Goal: Navigation & Orientation: Understand site structure

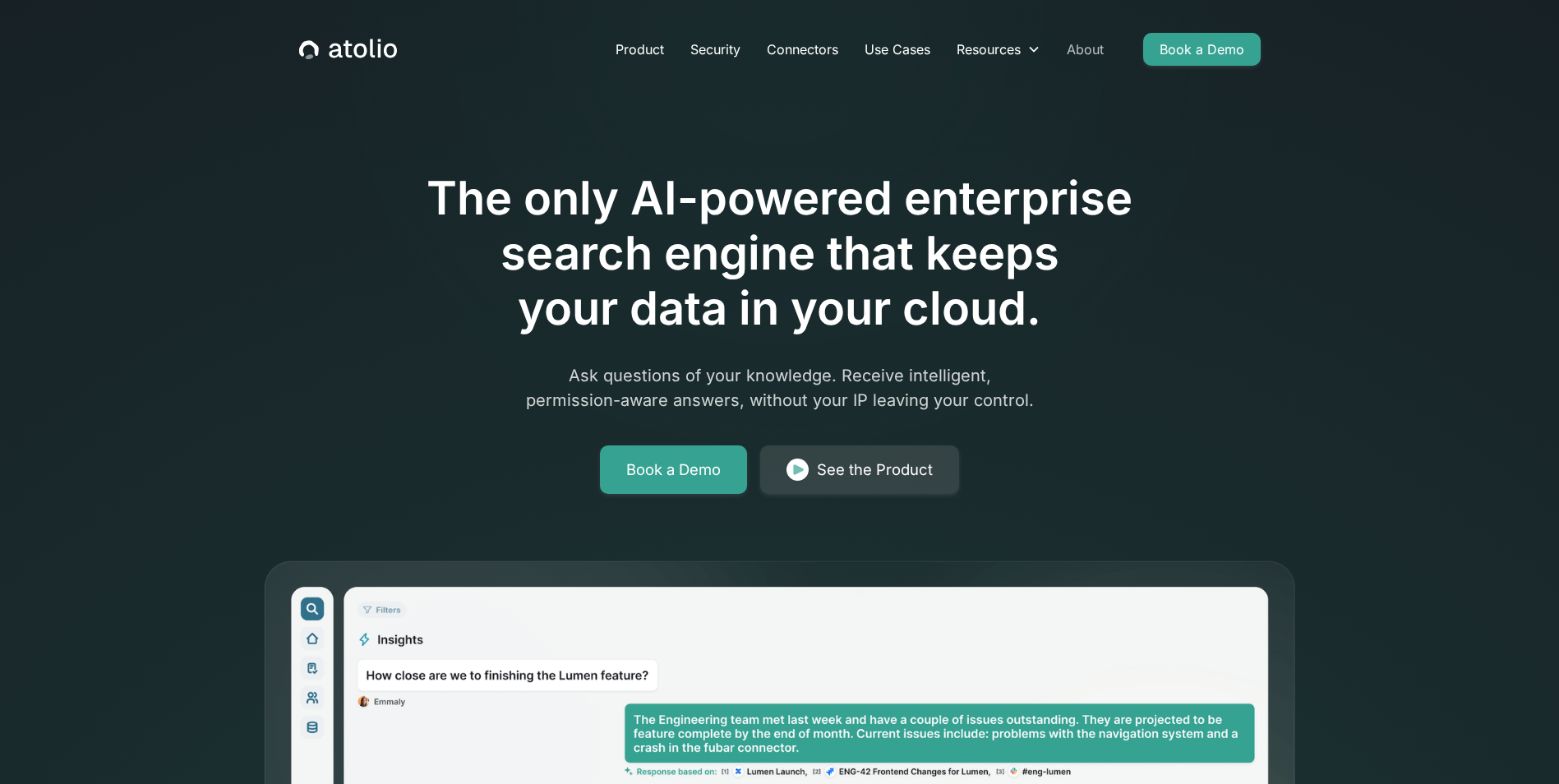
click at [1061, 49] on link "About" at bounding box center [1086, 49] width 64 height 33
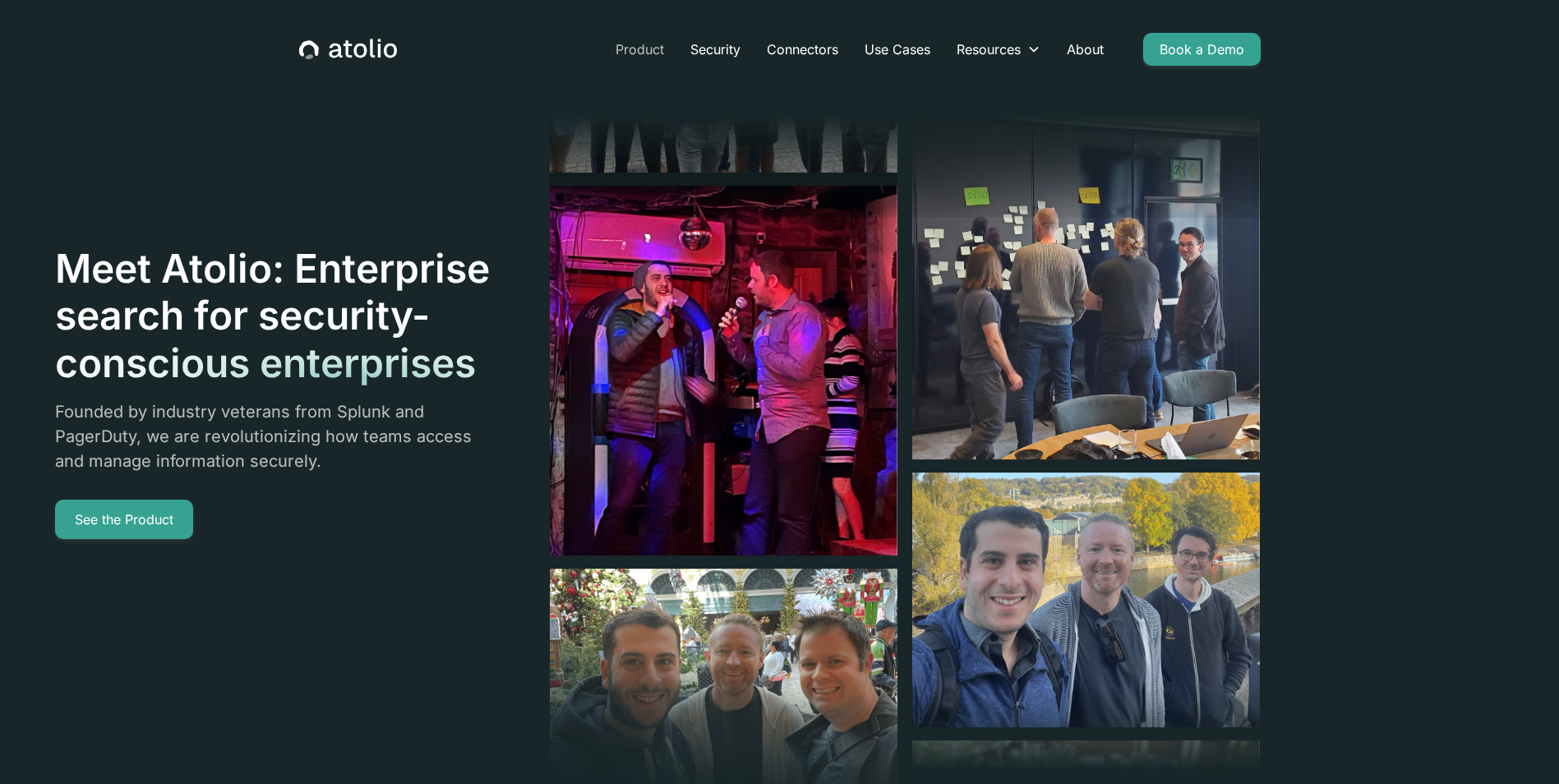
click at [651, 50] on link "Product" at bounding box center [639, 49] width 75 height 33
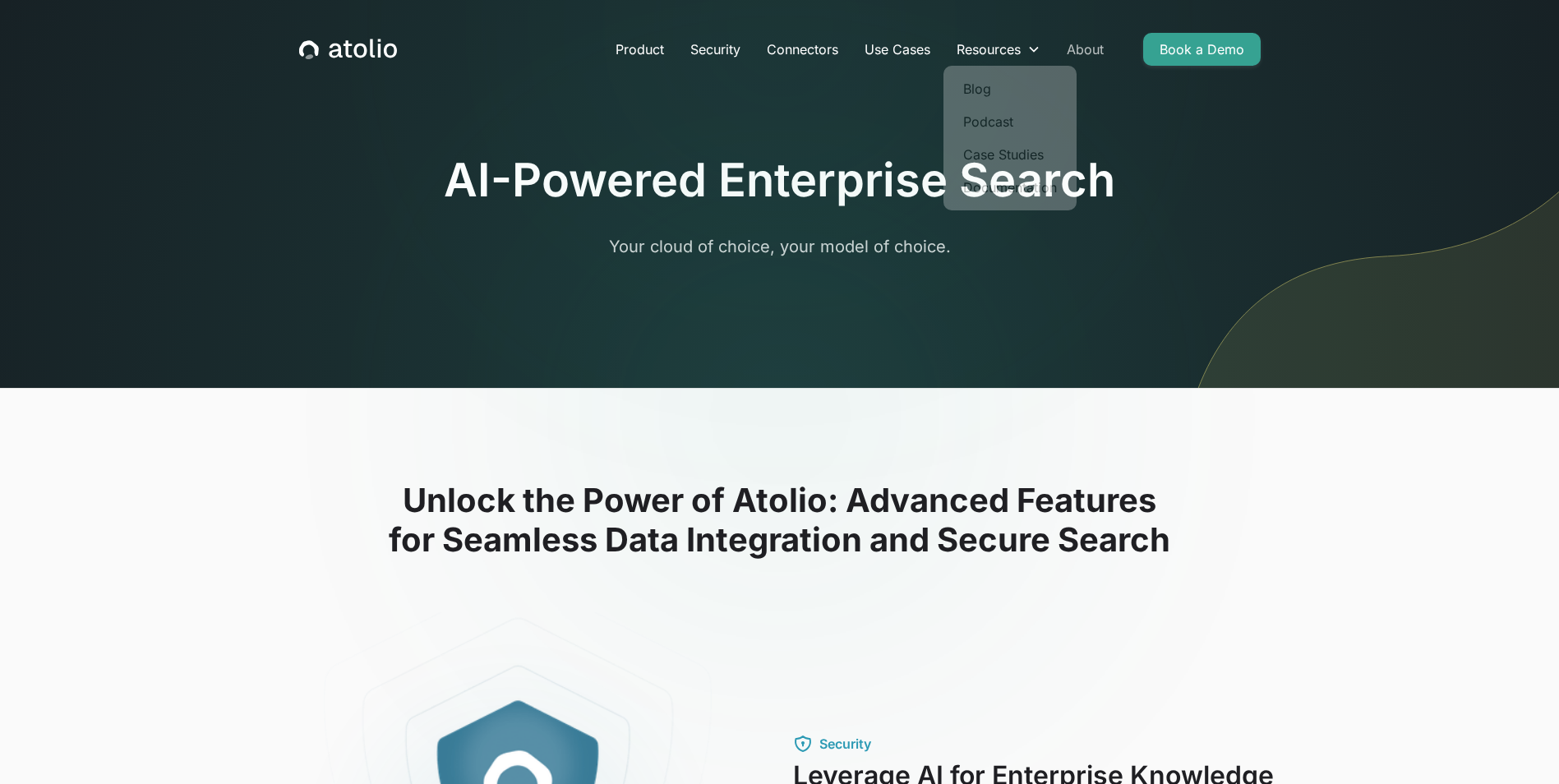
click at [1082, 42] on link "About" at bounding box center [1086, 49] width 64 height 33
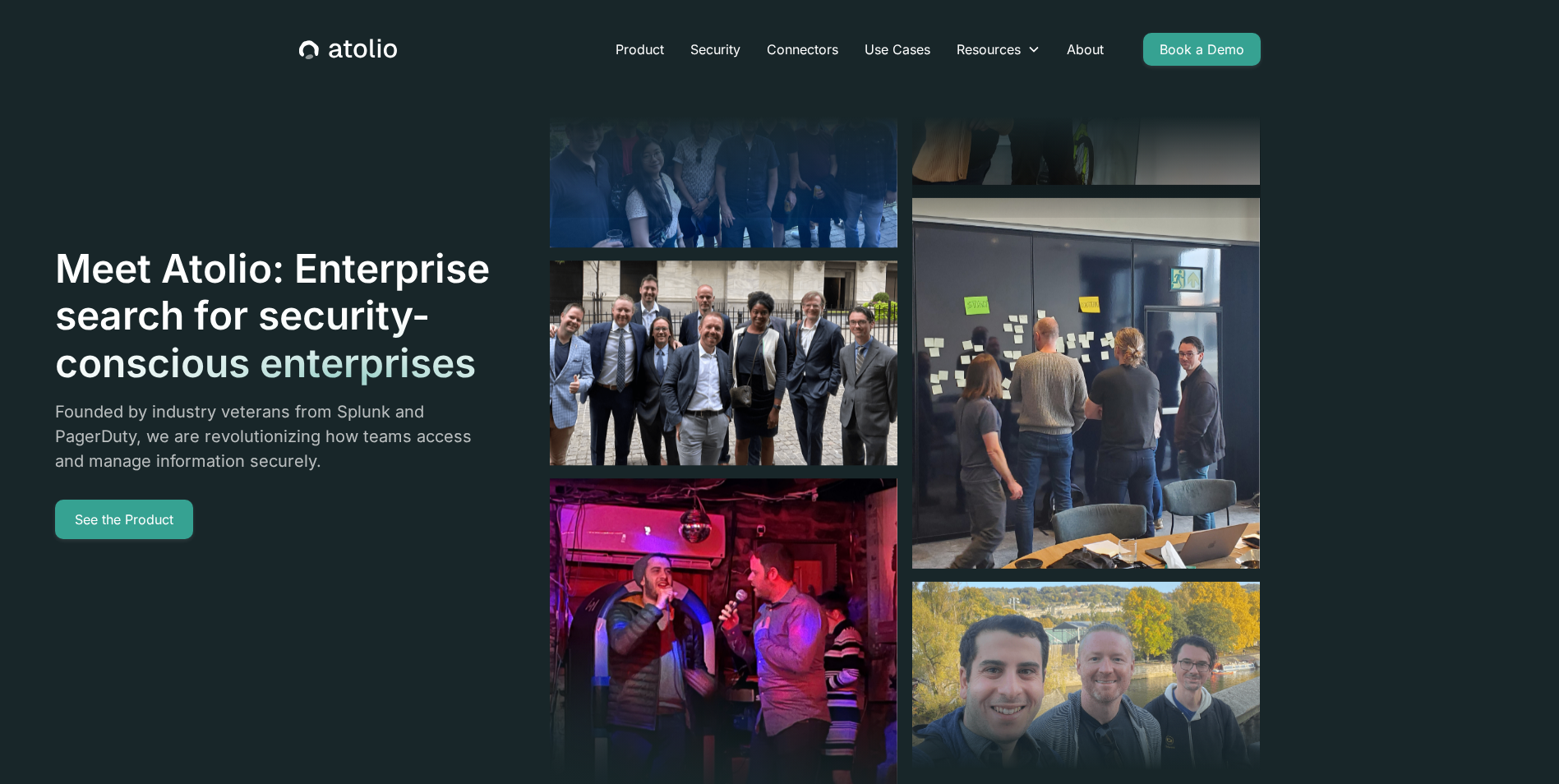
click at [348, 55] on icon "home" at bounding box center [347, 49] width 8 height 18
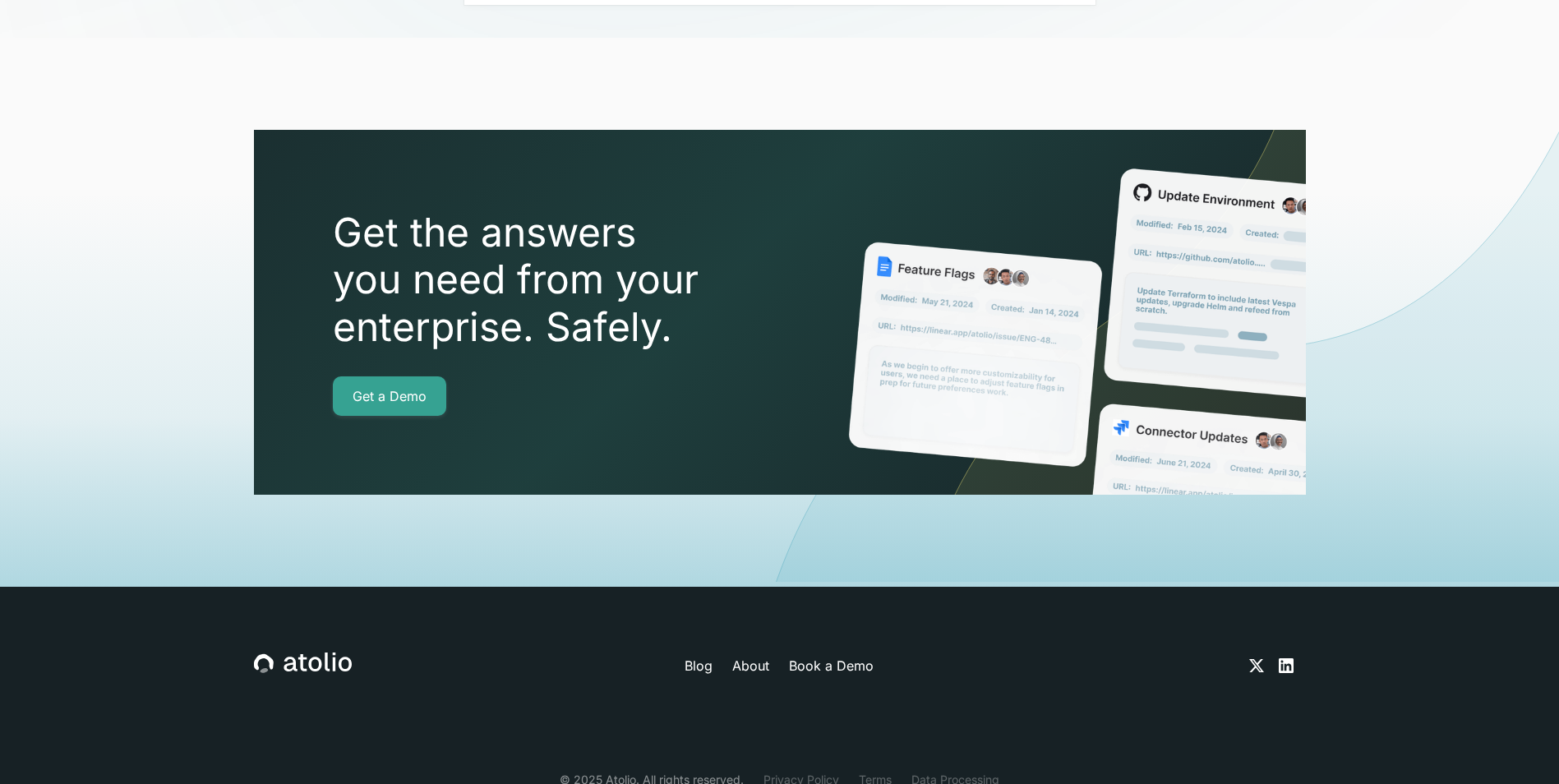
scroll to position [5754, 0]
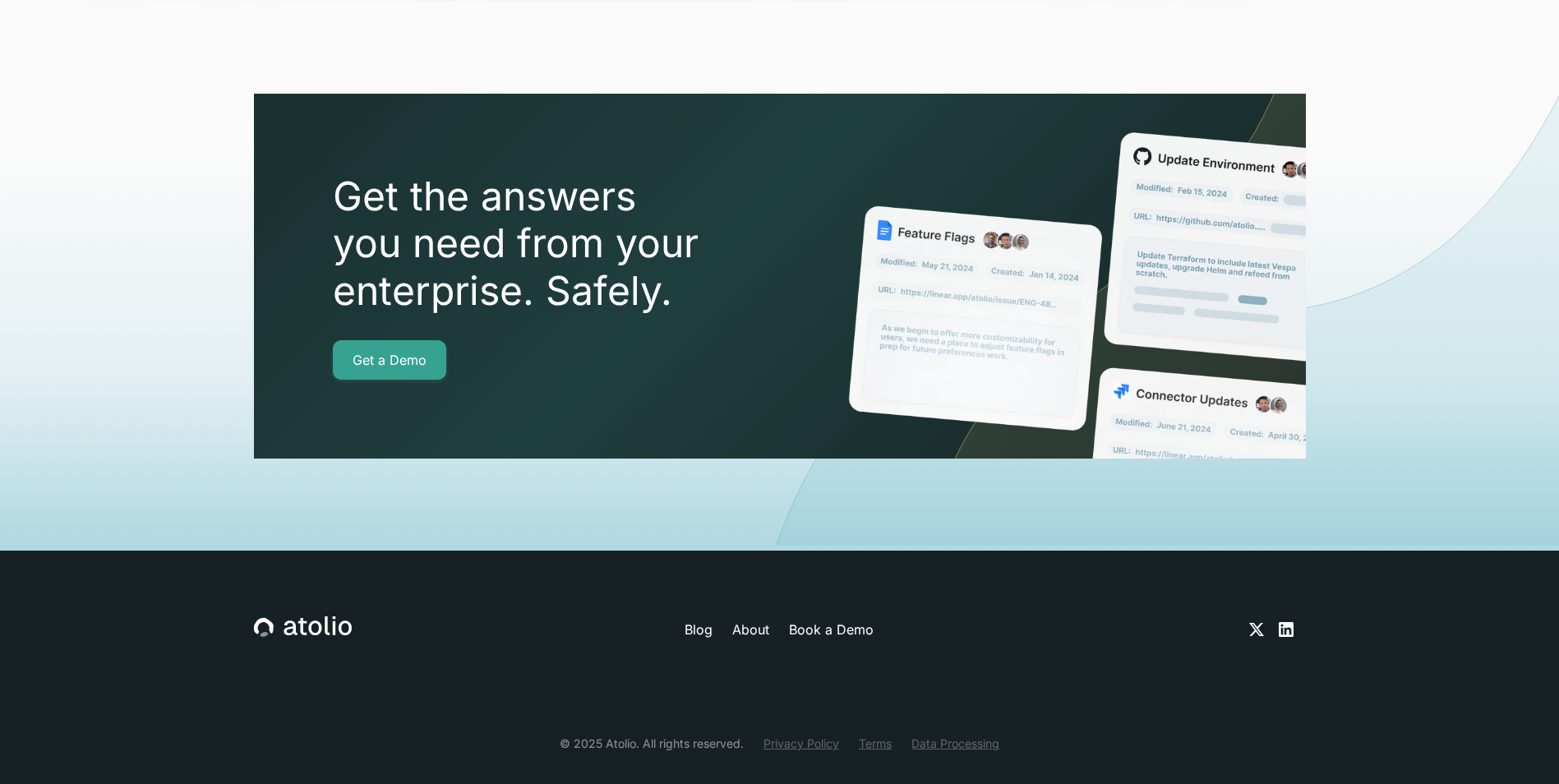
click at [756, 620] on link "About" at bounding box center [751, 630] width 37 height 20
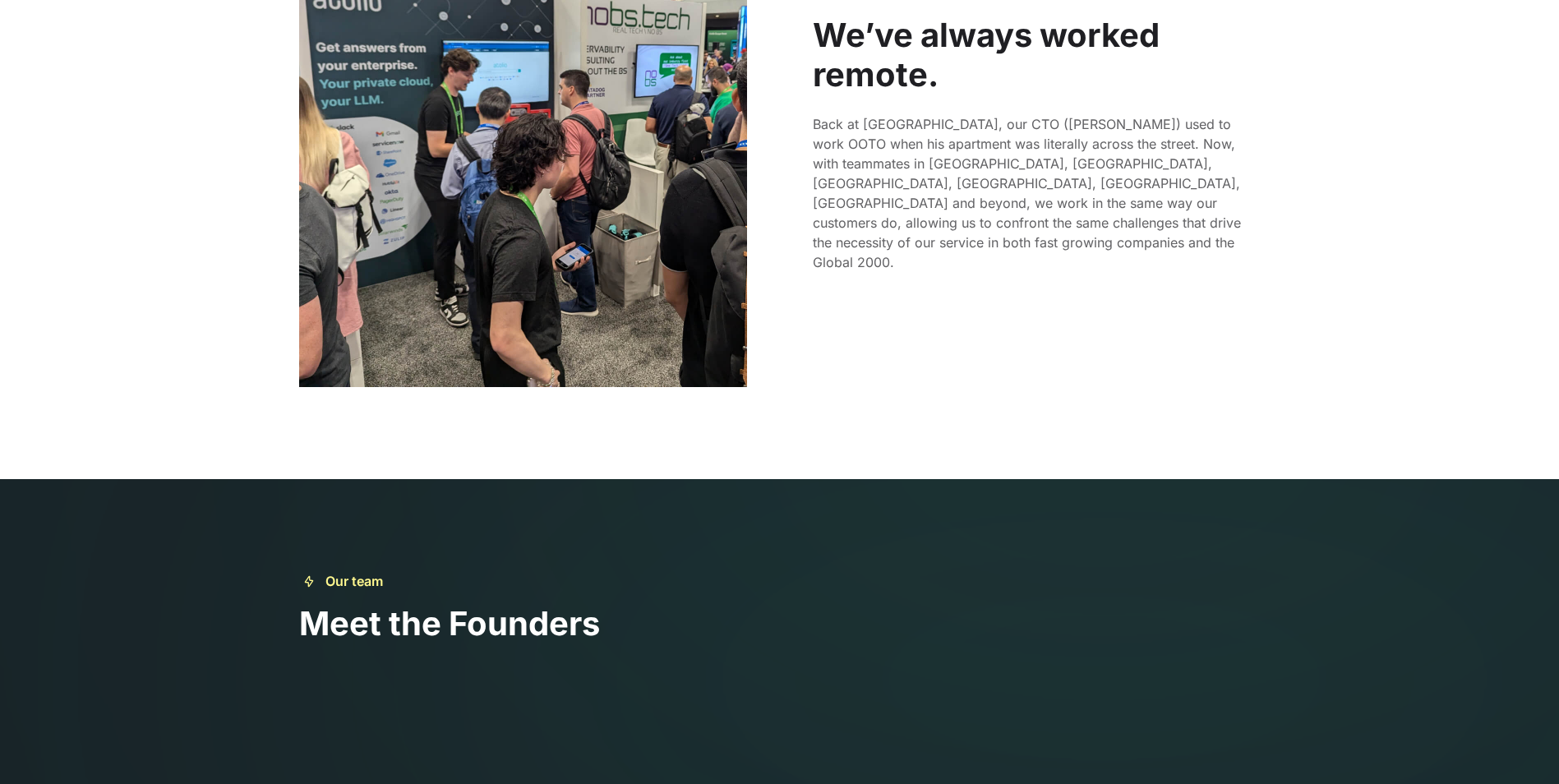
scroll to position [1890, 0]
